Goal: Task Accomplishment & Management: Complete application form

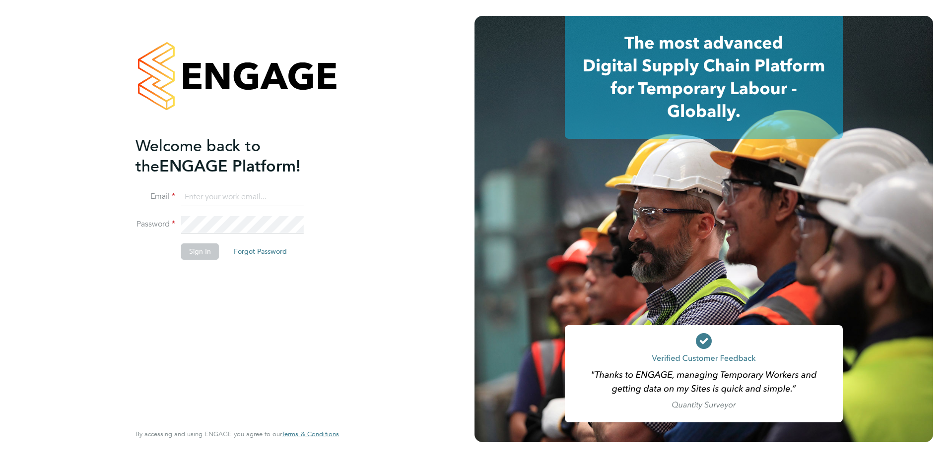
type input "[EMAIL_ADDRESS][PERSON_NAME][DOMAIN_NAME]"
click at [202, 250] on button "Sign In" at bounding box center [200, 252] width 38 height 16
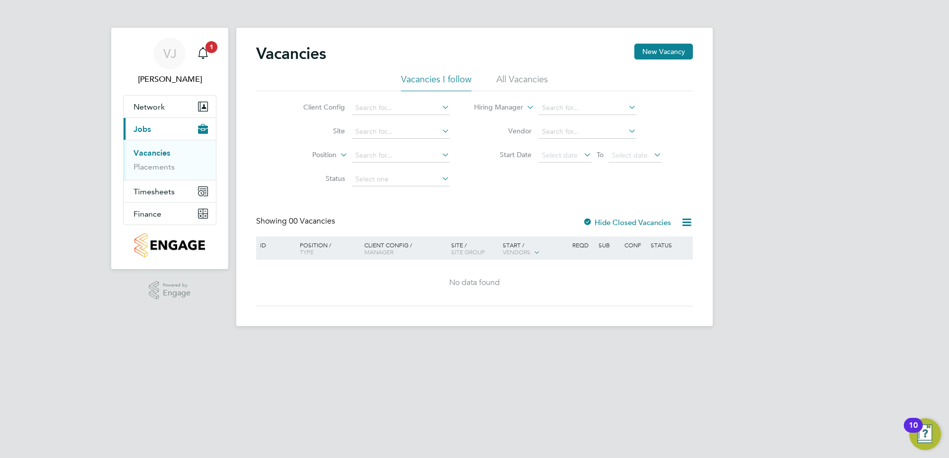
click at [162, 159] on li "Vacancies" at bounding box center [170, 155] width 74 height 14
click at [162, 166] on link "Placements" at bounding box center [153, 166] width 41 height 9
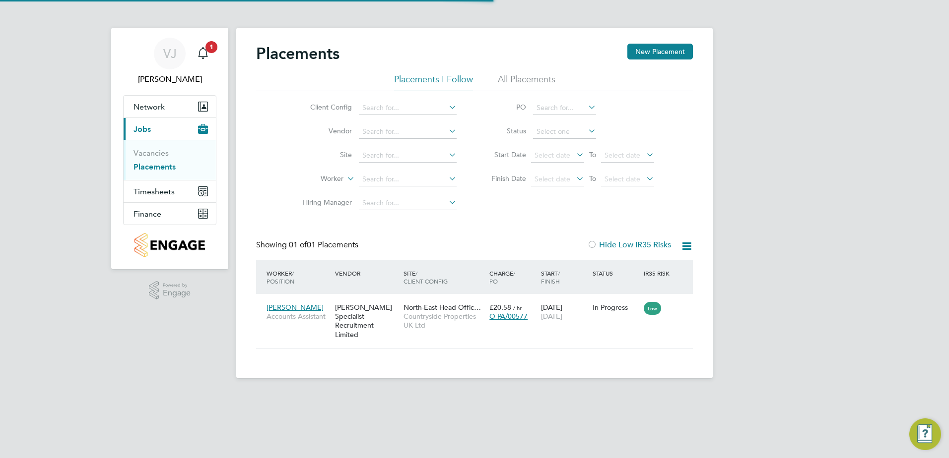
scroll to position [9, 47]
click at [649, 326] on div "Owen Nattrass Accounts Assistant Hays Specialist Recruitment Limited North-East…" at bounding box center [474, 321] width 437 height 54
click at [678, 303] on icon at bounding box center [680, 308] width 10 height 12
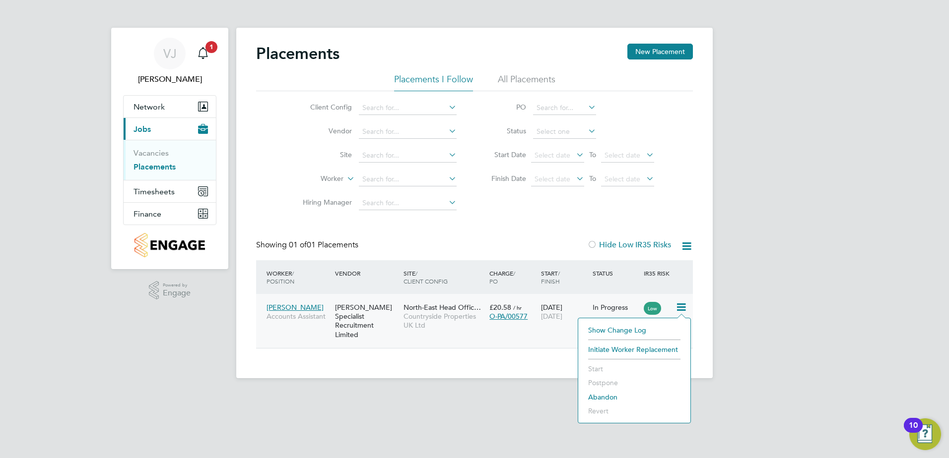
click at [785, 278] on div "VJ Verity Johnston Notifications 1 Applications: Network Team Members Sites Wor…" at bounding box center [474, 197] width 949 height 394
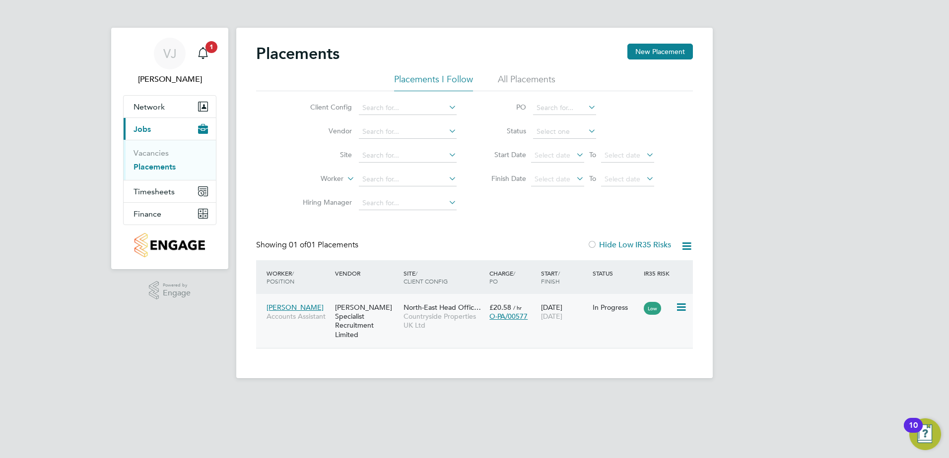
click at [559, 312] on div "26 Sep 2025 26 Dec 2025" at bounding box center [564, 312] width 52 height 28
